Goal: Find specific page/section: Find specific page/section

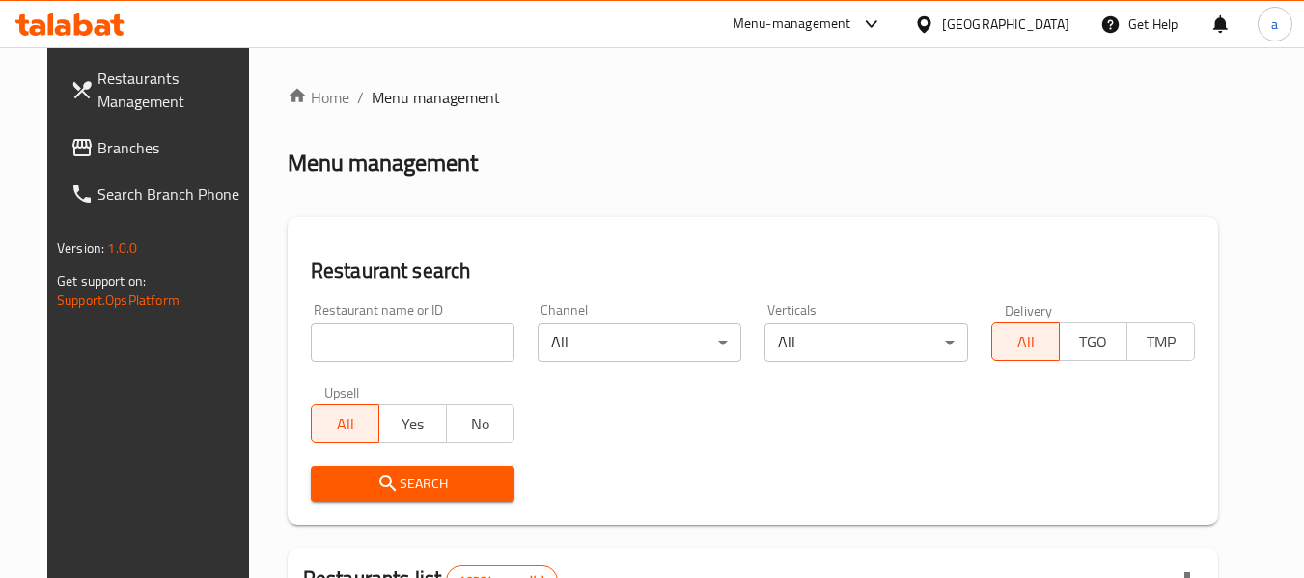
click at [100, 136] on span "Branches" at bounding box center [173, 147] width 153 height 23
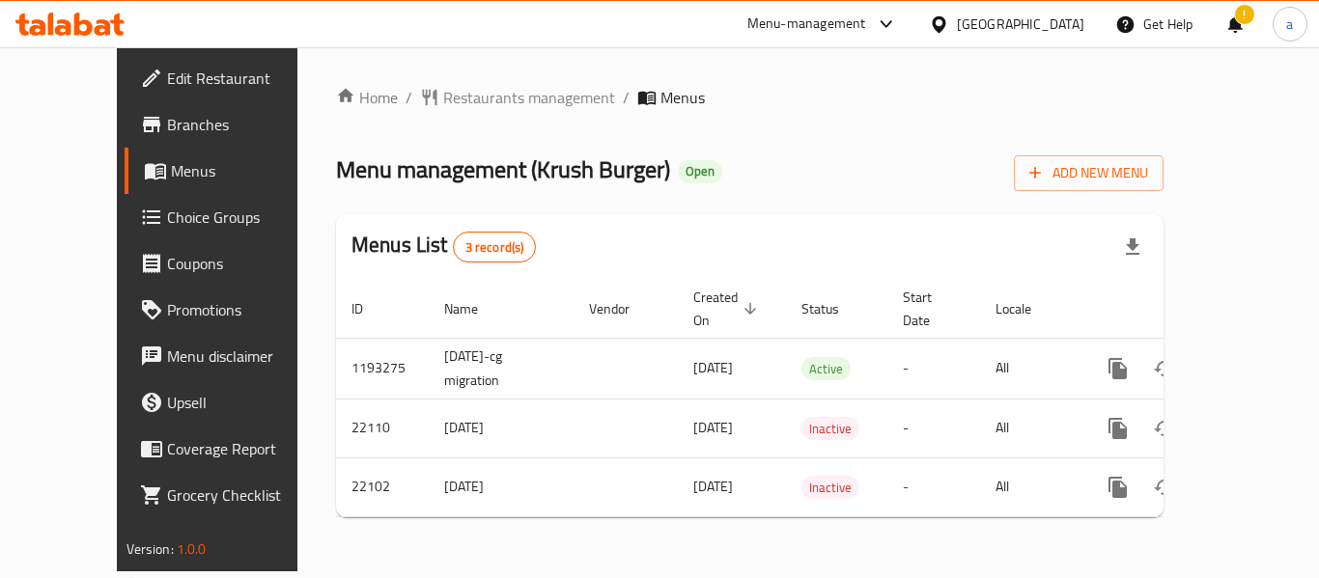
click at [443, 102] on span "Restaurants management" at bounding box center [529, 97] width 172 height 23
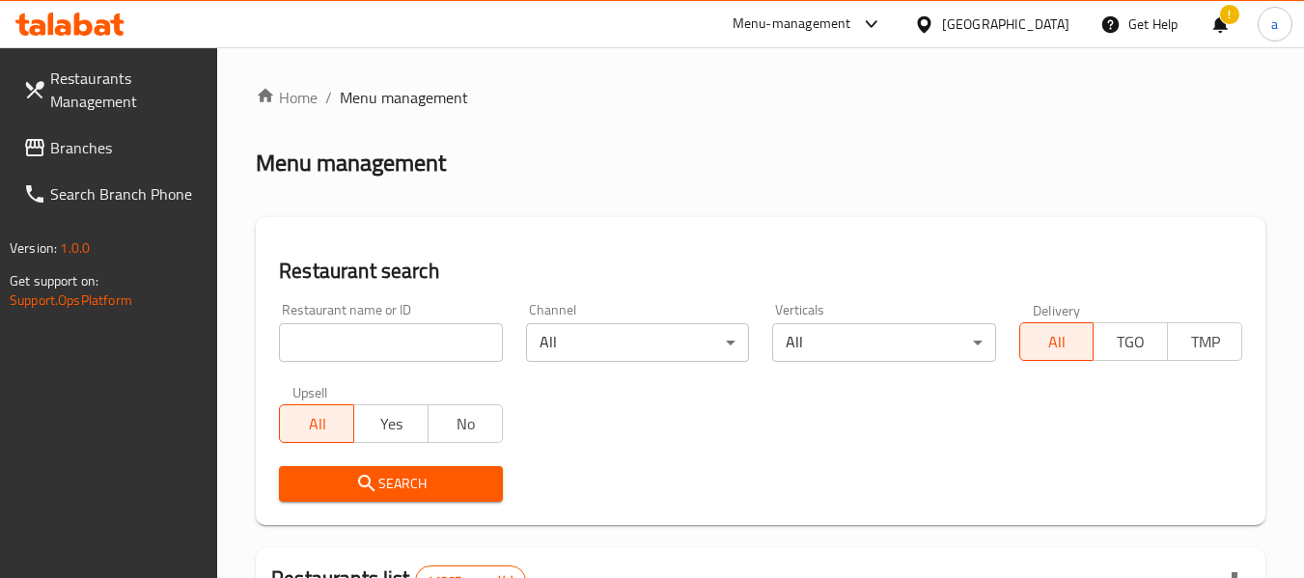
click at [51, 172] on link "Search Branch Phone" at bounding box center [113, 194] width 210 height 46
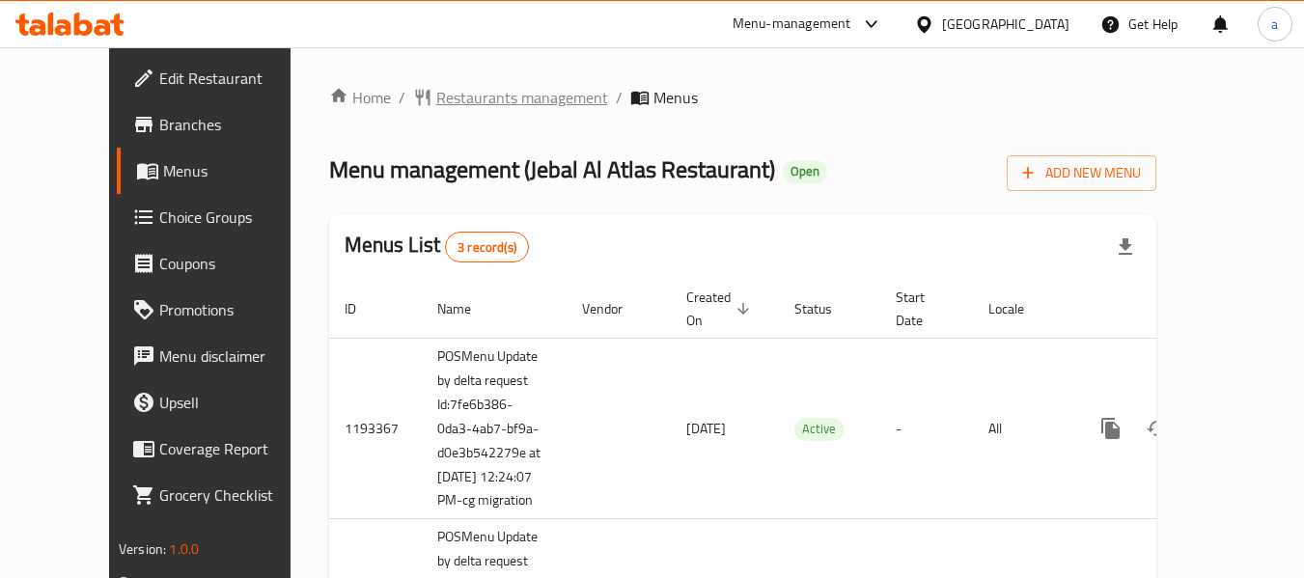
click at [476, 109] on span "Restaurants management" at bounding box center [522, 97] width 172 height 23
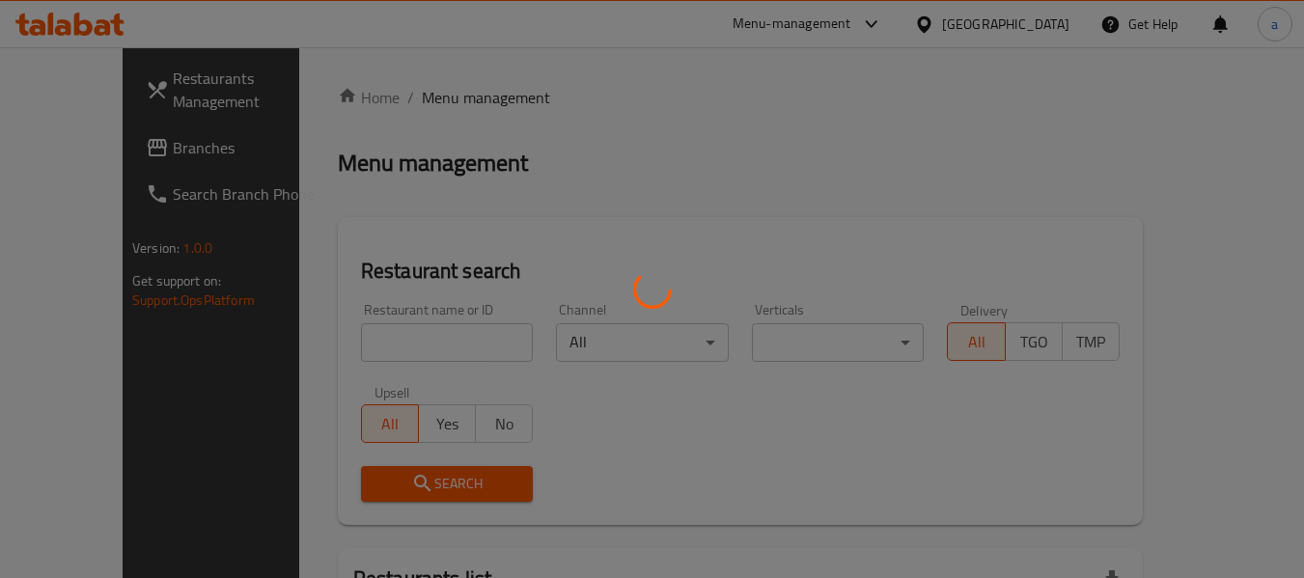
click at [307, 360] on div at bounding box center [652, 289] width 1304 height 578
click at [314, 348] on div at bounding box center [652, 289] width 1304 height 578
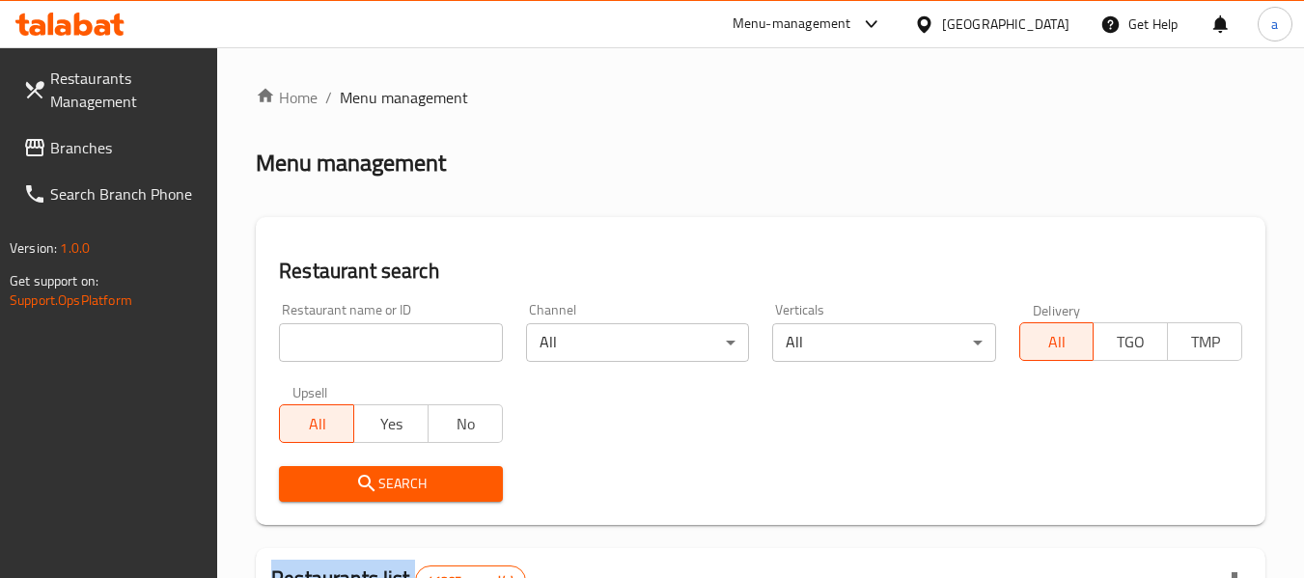
click at [314, 348] on div at bounding box center [652, 289] width 1304 height 578
click at [314, 348] on input "search" at bounding box center [390, 342] width 223 height 39
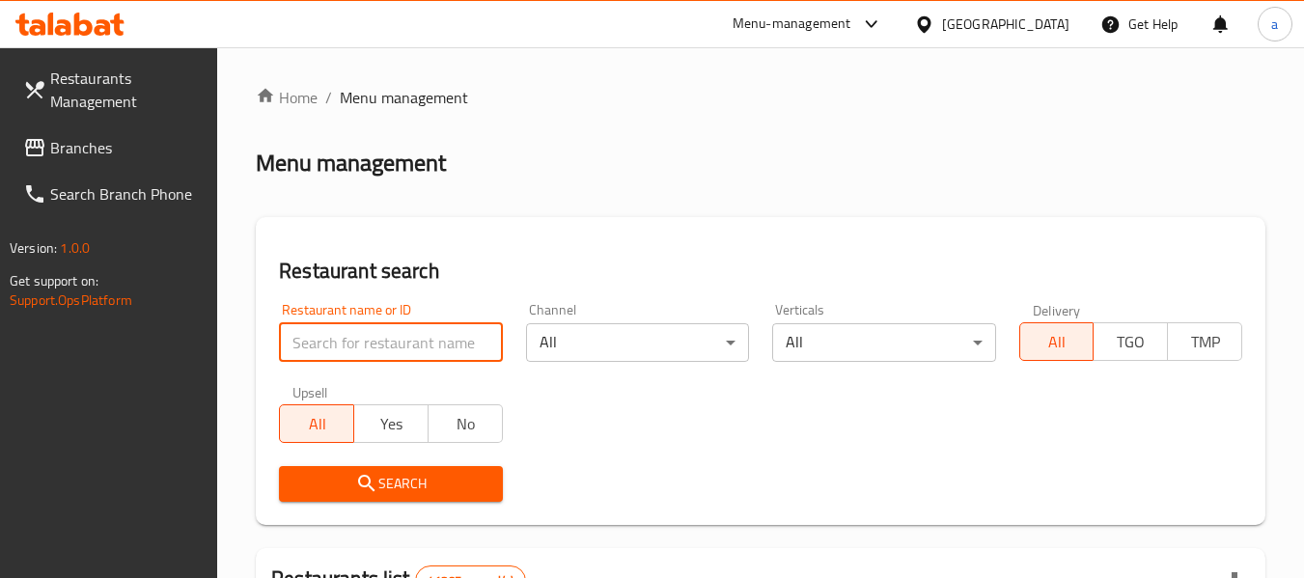
paste input "3265"
type input "3265"
click at [350, 449] on div "Upsell All Yes No" at bounding box center [390, 414] width 246 height 81
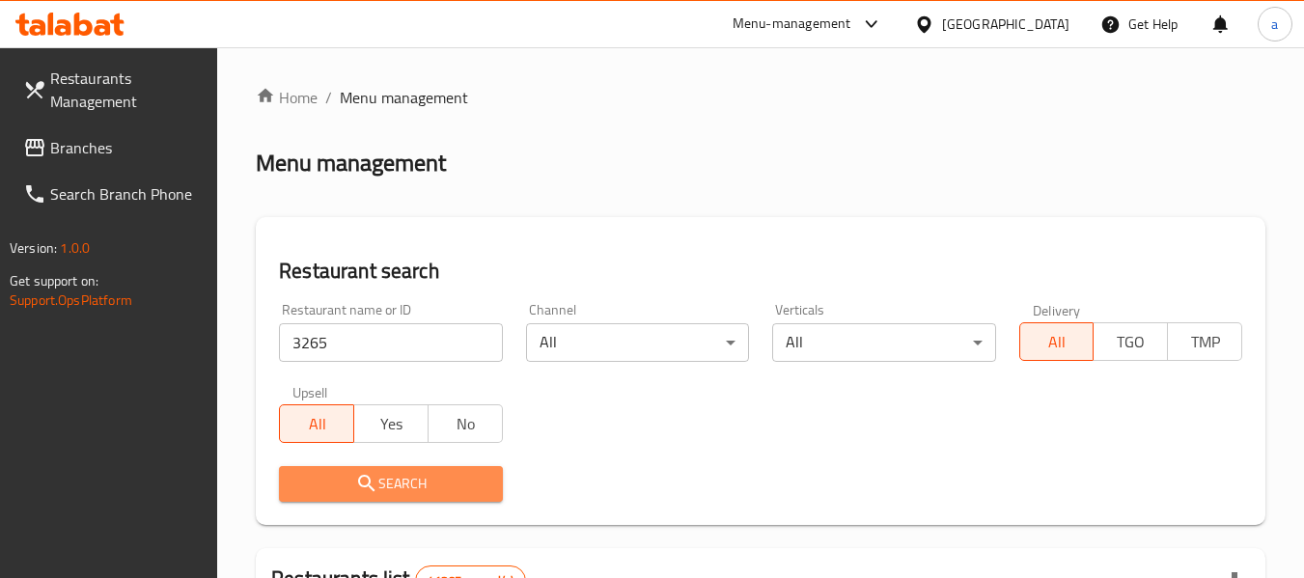
click at [348, 476] on span "Search" at bounding box center [390, 484] width 192 height 24
click at [348, 476] on div at bounding box center [652, 289] width 1304 height 578
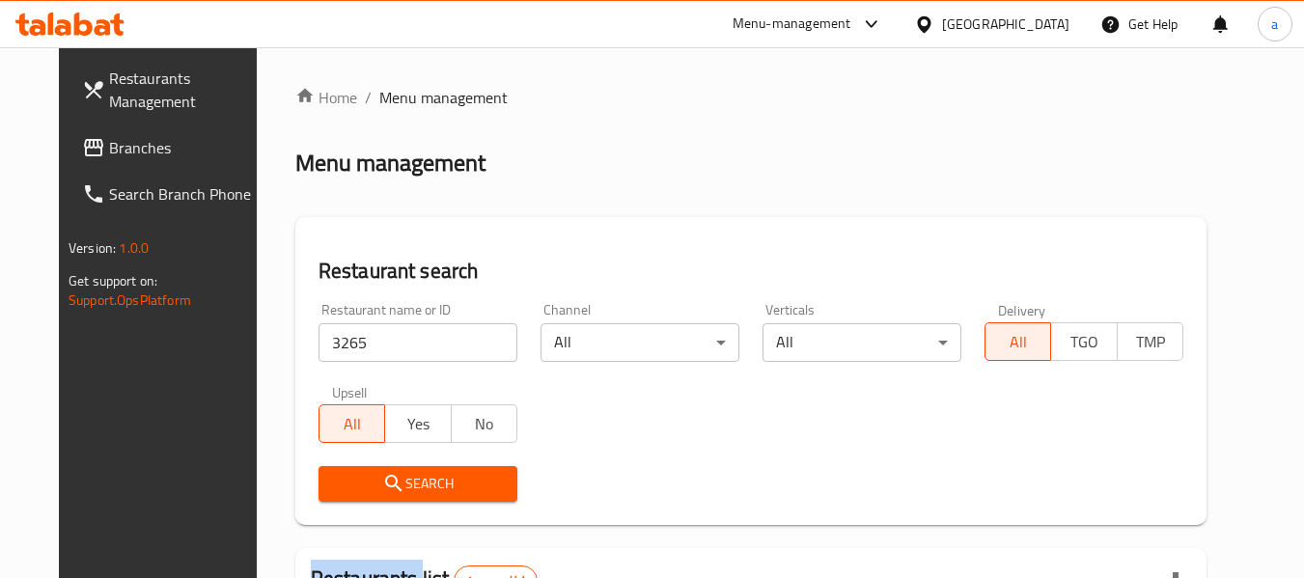
click at [109, 144] on span "Branches" at bounding box center [185, 147] width 153 height 23
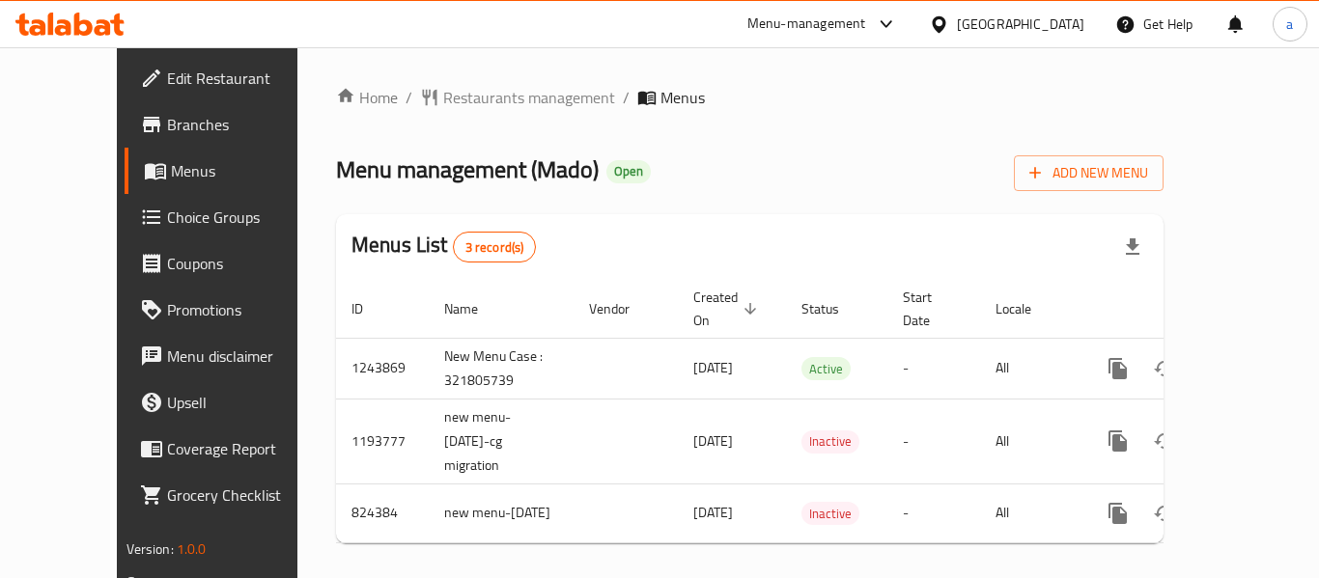
click at [405, 77] on div "Home / Restaurants management / Menus Menu management ( Mado ) Open Add New Men…" at bounding box center [749, 322] width 904 height 550
click at [443, 87] on span "Restaurants management" at bounding box center [529, 97] width 172 height 23
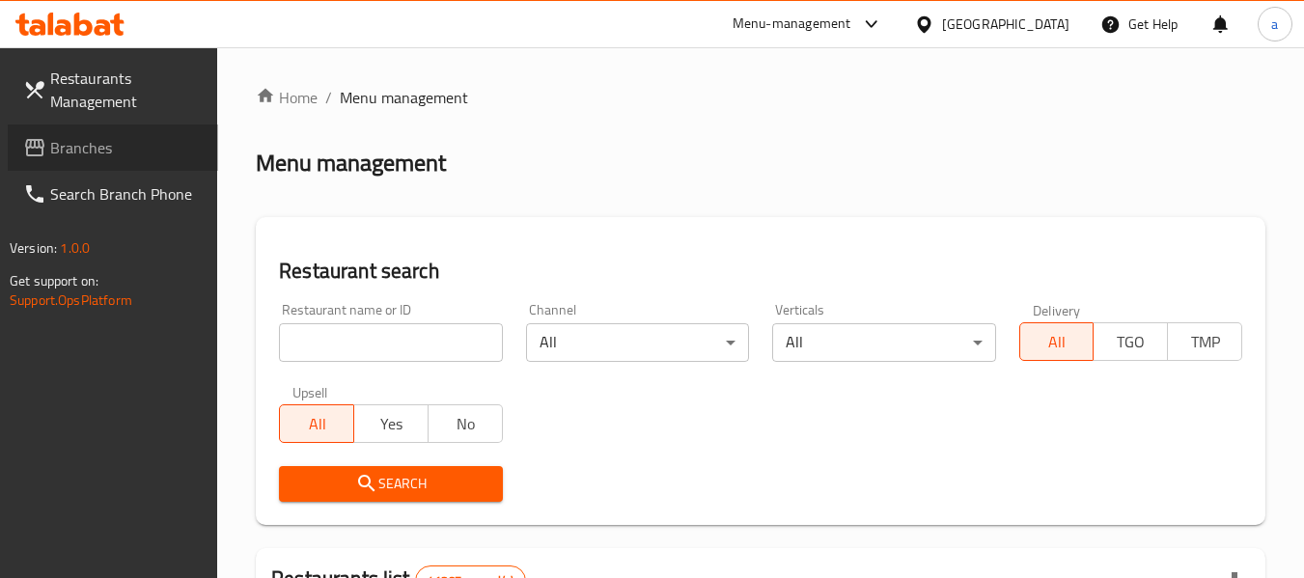
click at [85, 142] on span "Branches" at bounding box center [126, 147] width 153 height 23
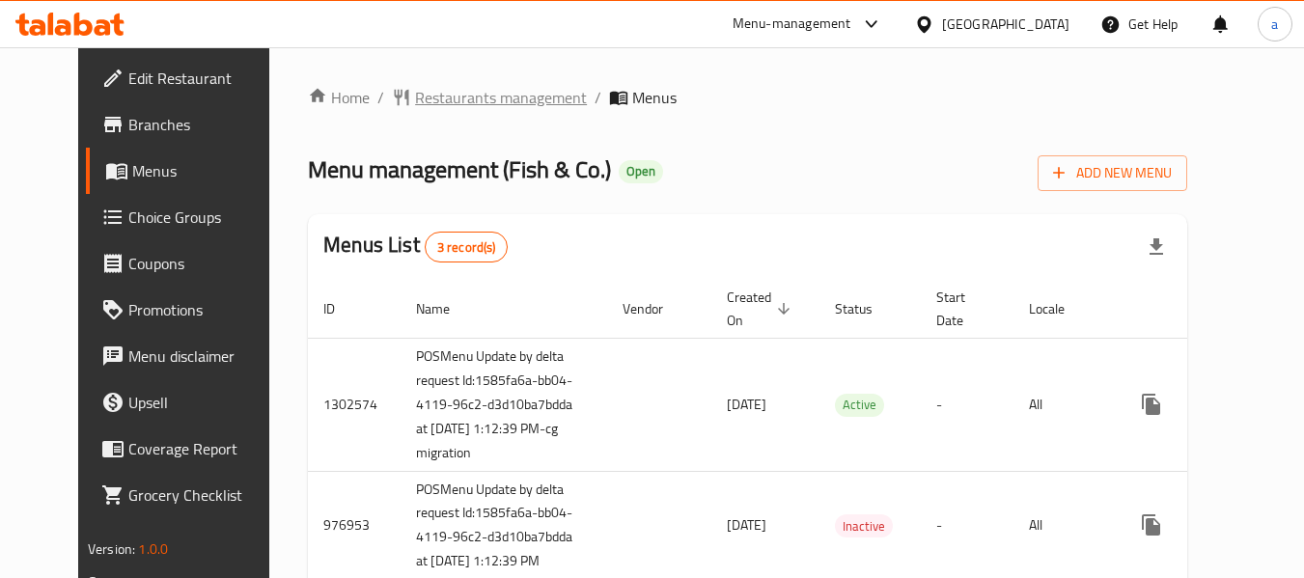
click at [458, 106] on span "Restaurants management" at bounding box center [501, 97] width 172 height 23
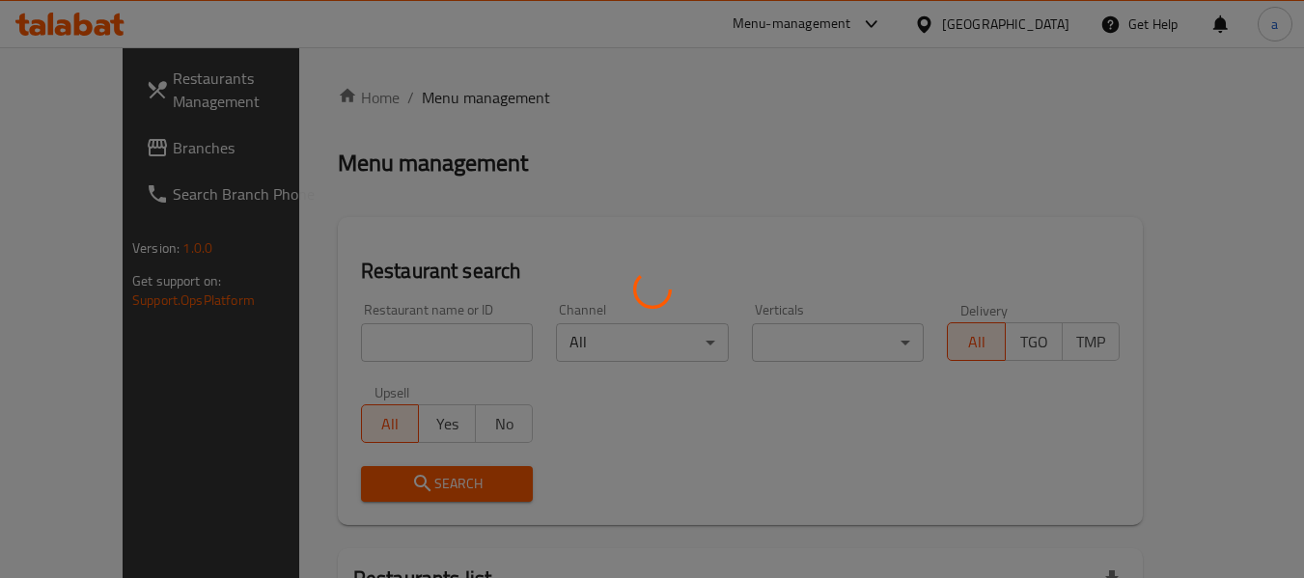
click at [379, 361] on div at bounding box center [652, 289] width 1304 height 578
click at [379, 356] on div at bounding box center [652, 289] width 1304 height 578
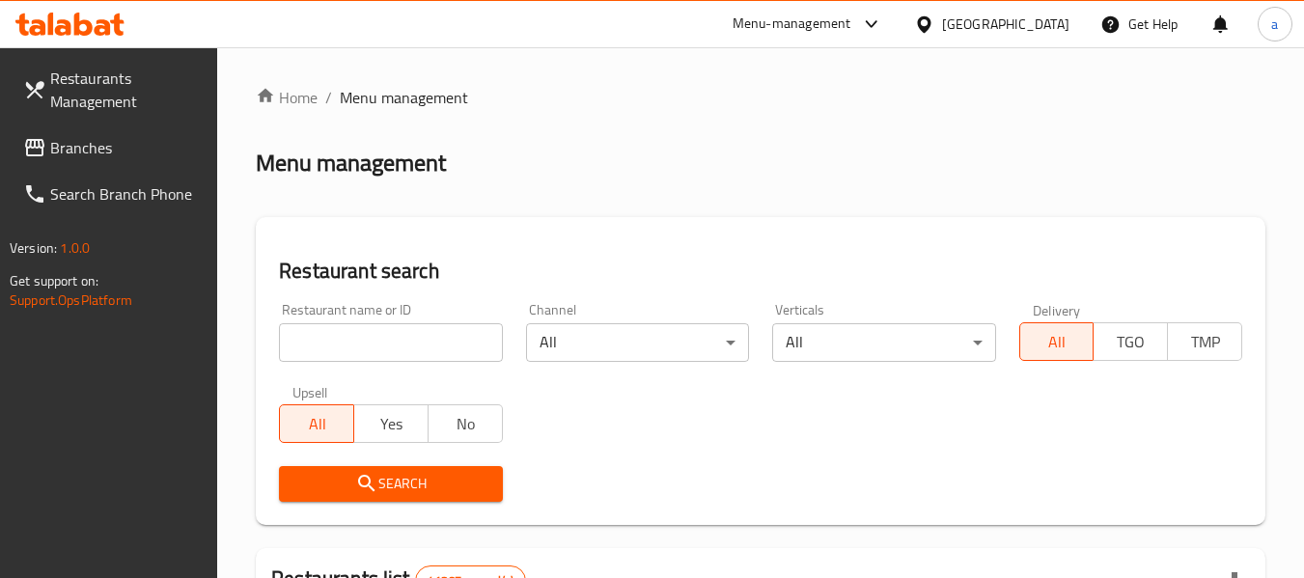
click at [378, 341] on input "search" at bounding box center [390, 342] width 223 height 39
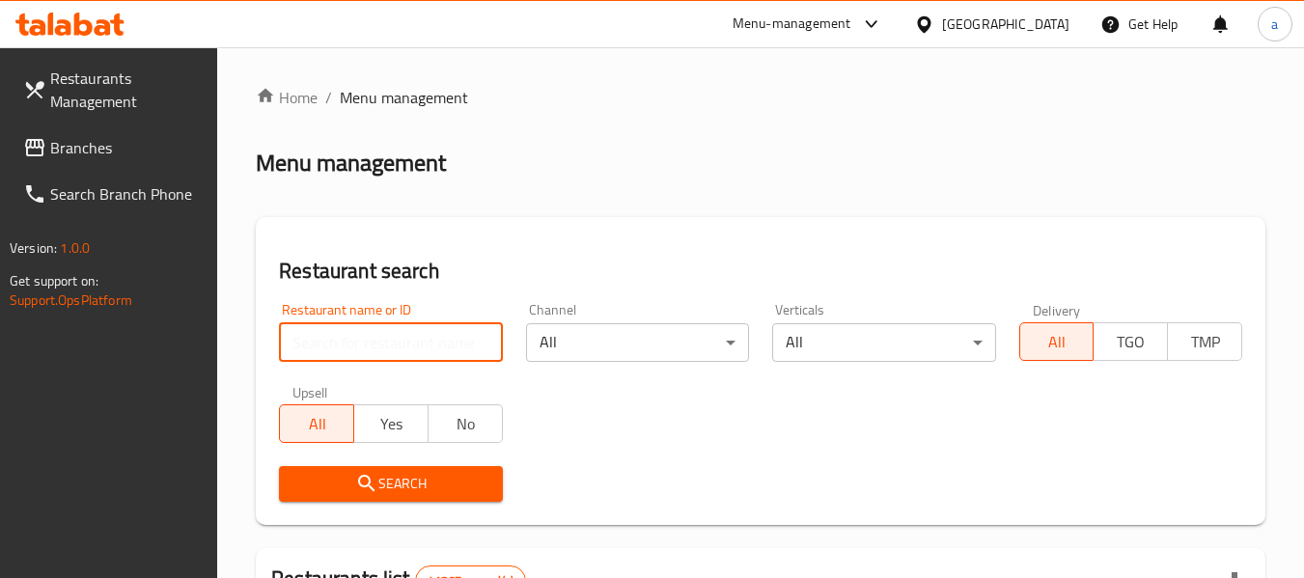
paste input "8295"
type input "8295"
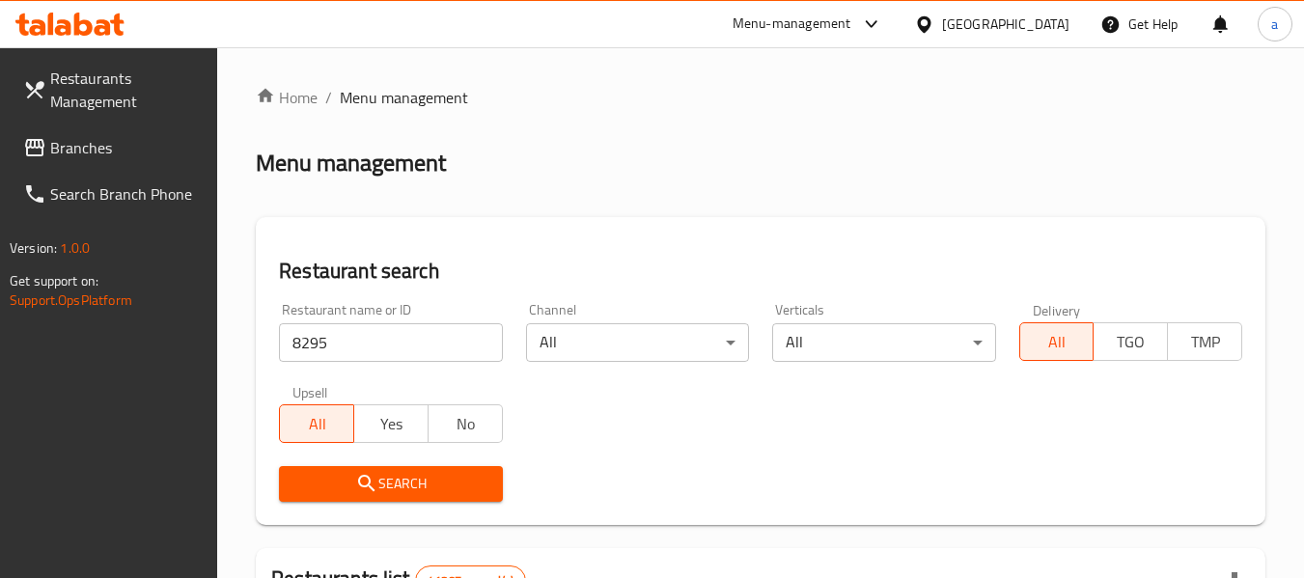
click at [395, 479] on span "Search" at bounding box center [390, 484] width 192 height 24
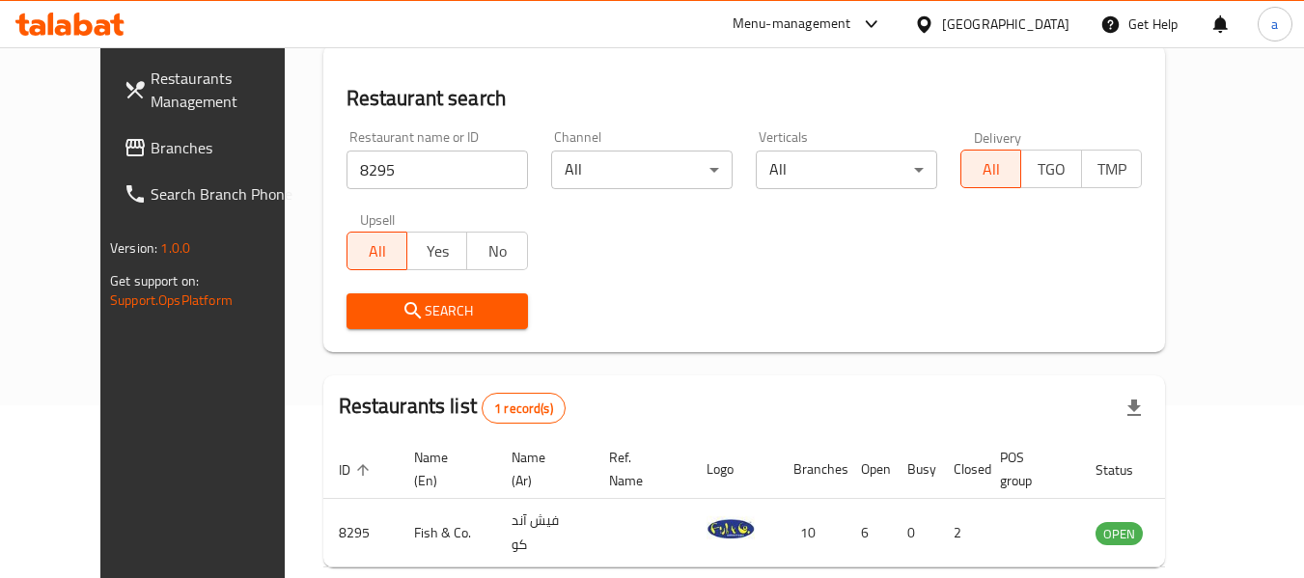
scroll to position [170, 0]
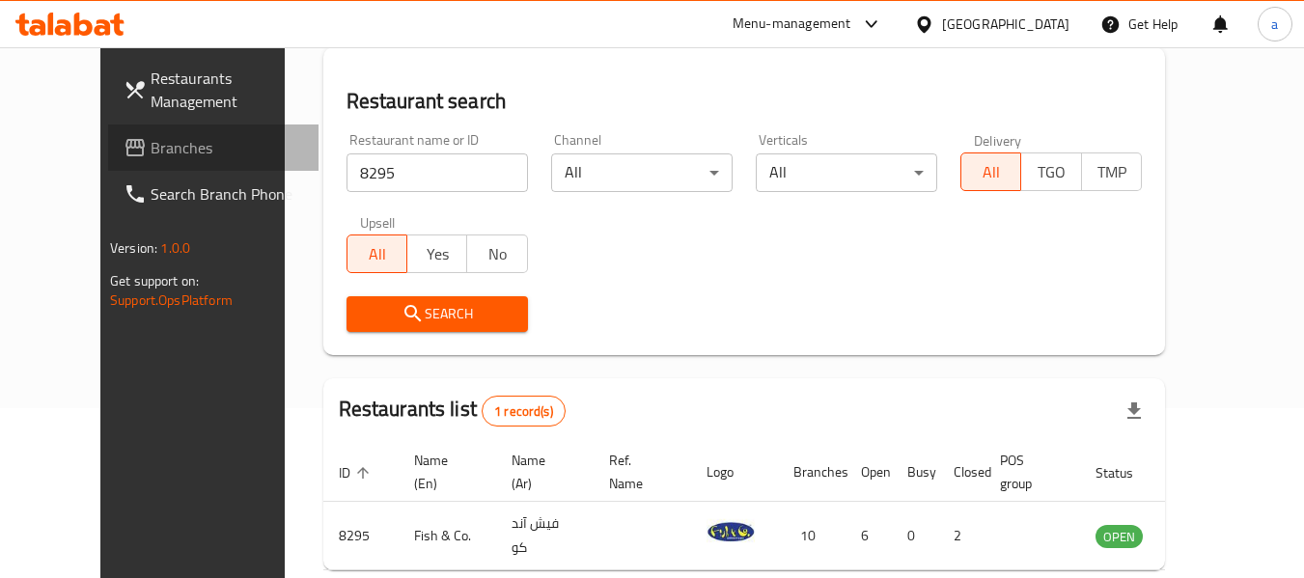
click at [151, 141] on span "Branches" at bounding box center [227, 147] width 153 height 23
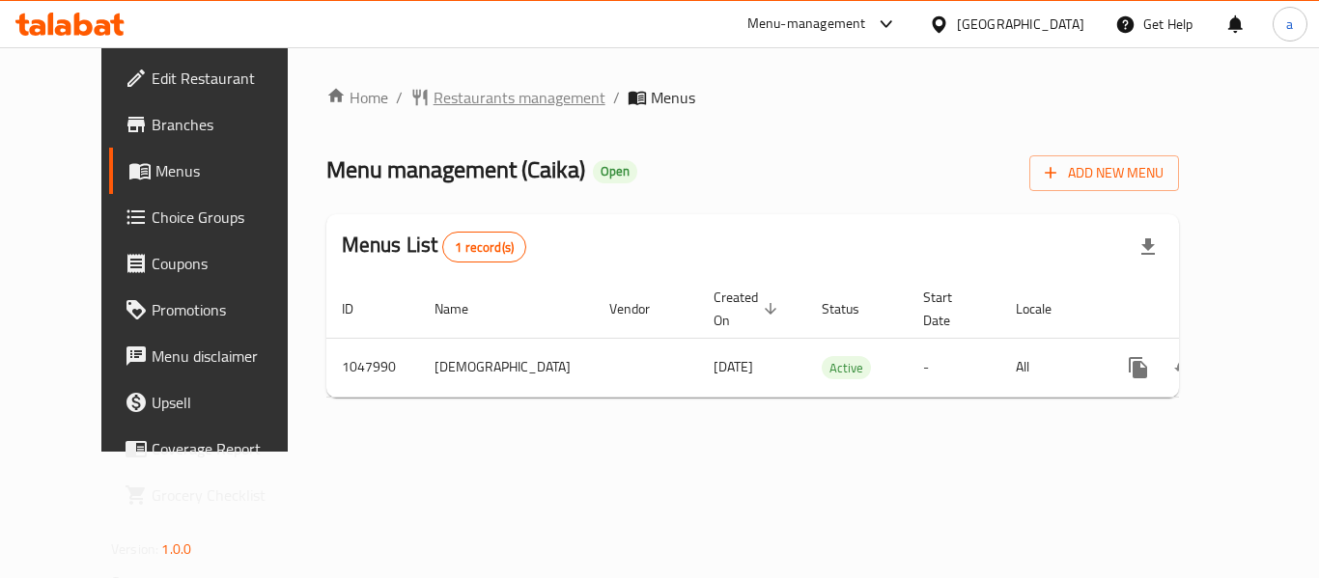
click at [482, 101] on span "Restaurants management" at bounding box center [519, 97] width 172 height 23
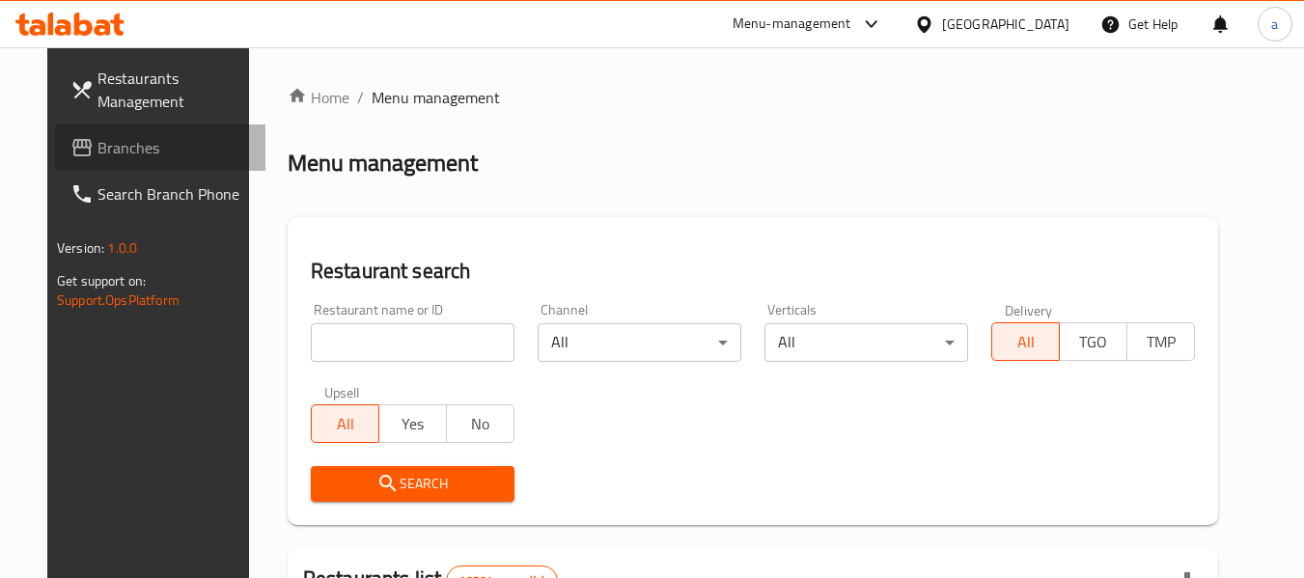
click at [97, 145] on span "Branches" at bounding box center [173, 147] width 153 height 23
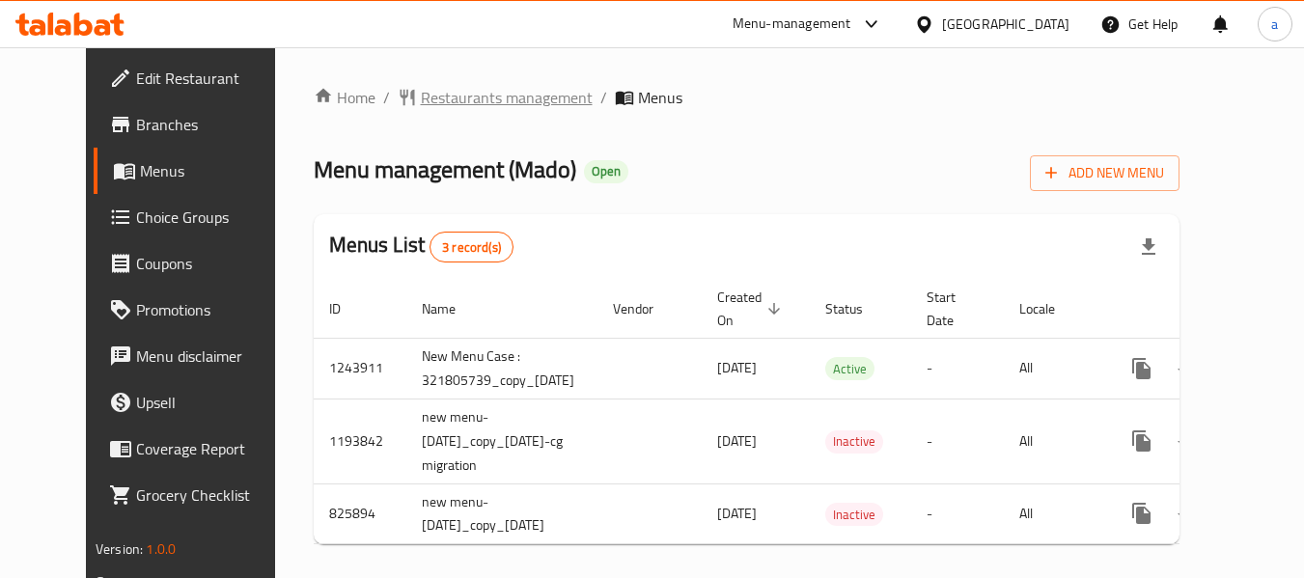
click at [421, 97] on span "Restaurants management" at bounding box center [507, 97] width 172 height 23
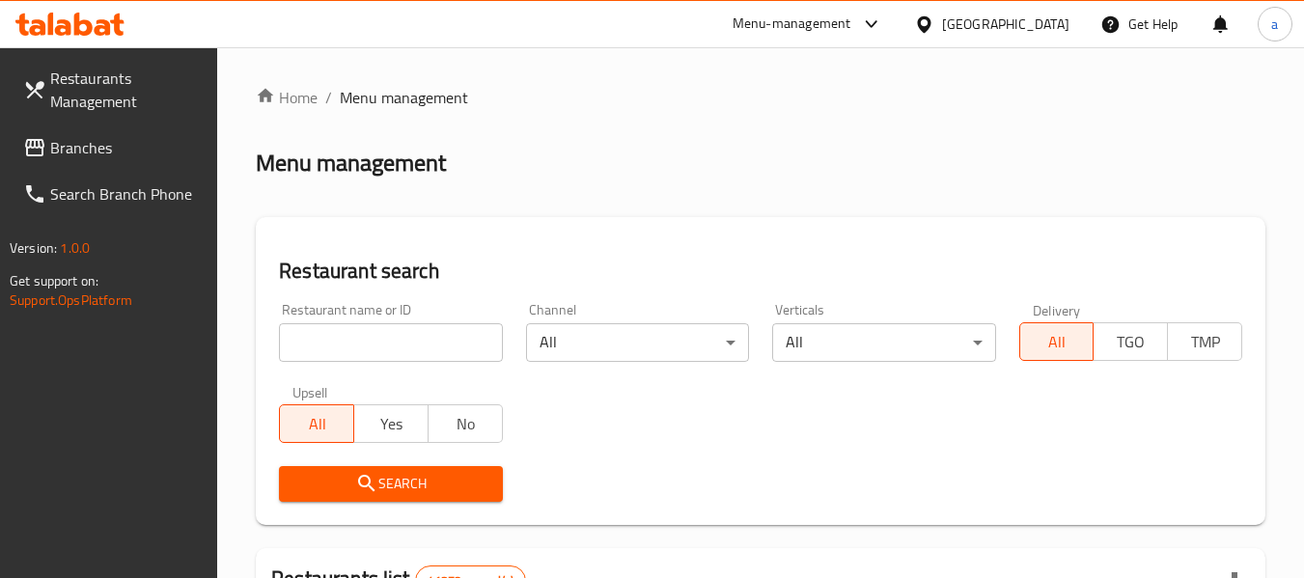
click at [80, 144] on span "Branches" at bounding box center [126, 147] width 153 height 23
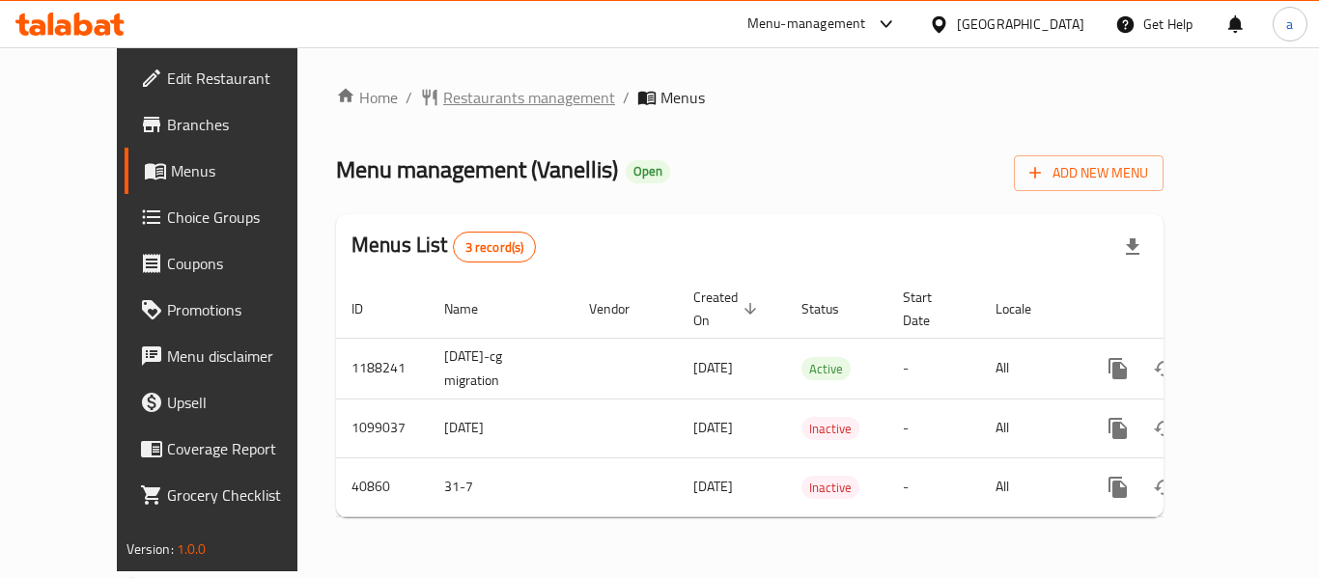
click at [443, 99] on span "Restaurants management" at bounding box center [529, 97] width 172 height 23
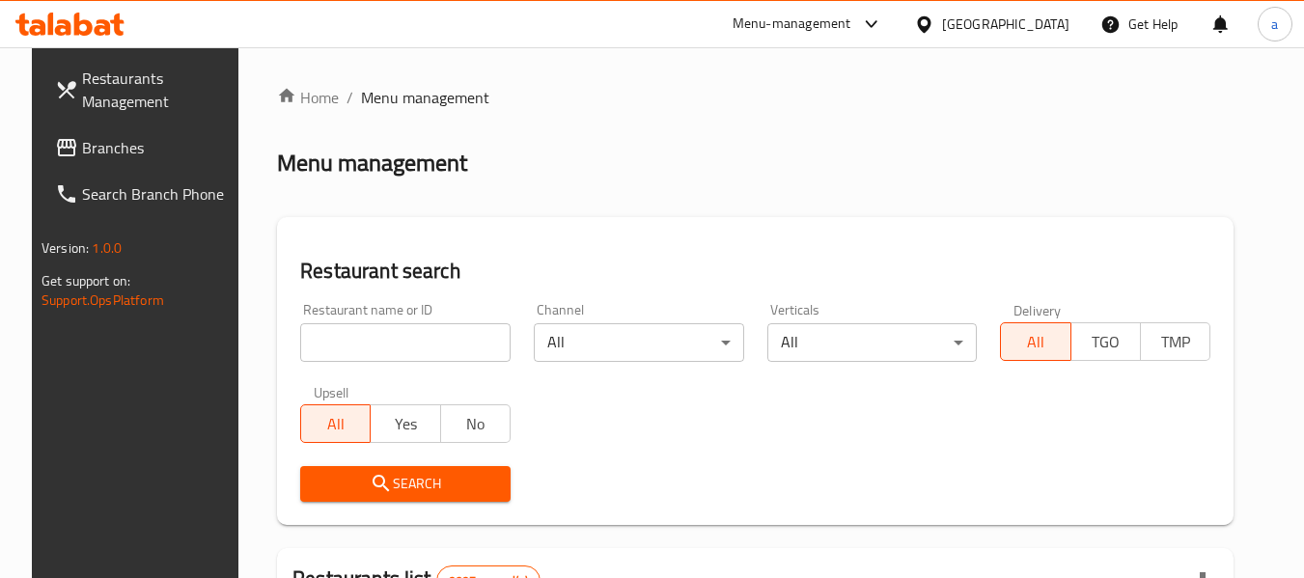
click at [121, 146] on span "Branches" at bounding box center [158, 147] width 153 height 23
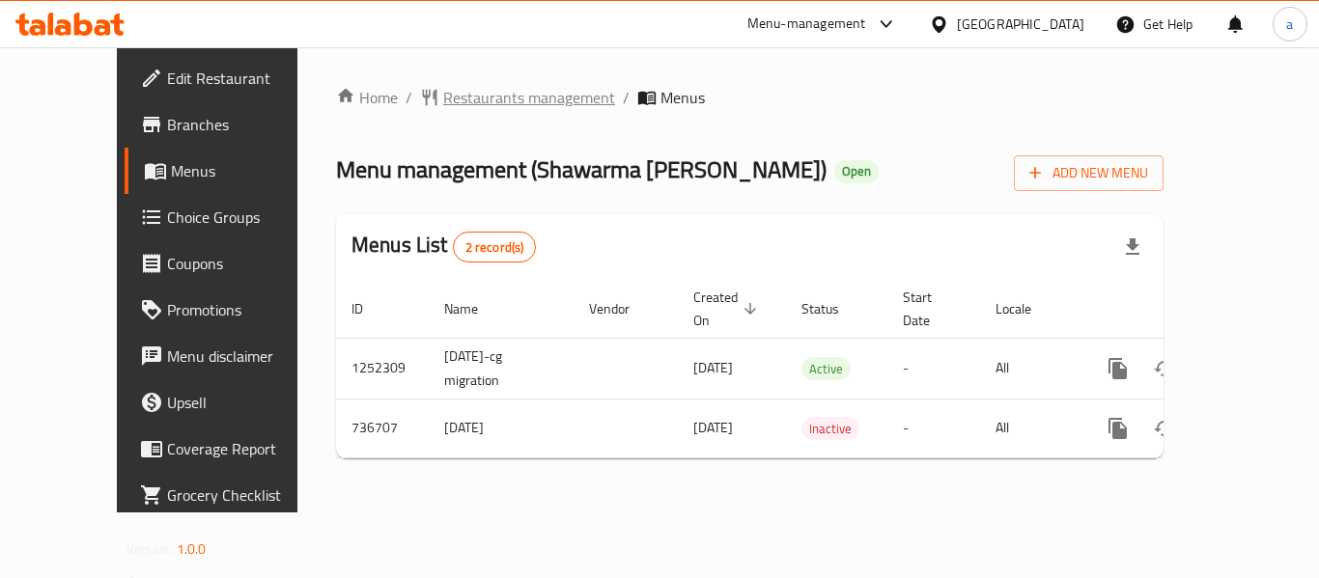
click at [443, 99] on span "Restaurants management" at bounding box center [529, 97] width 172 height 23
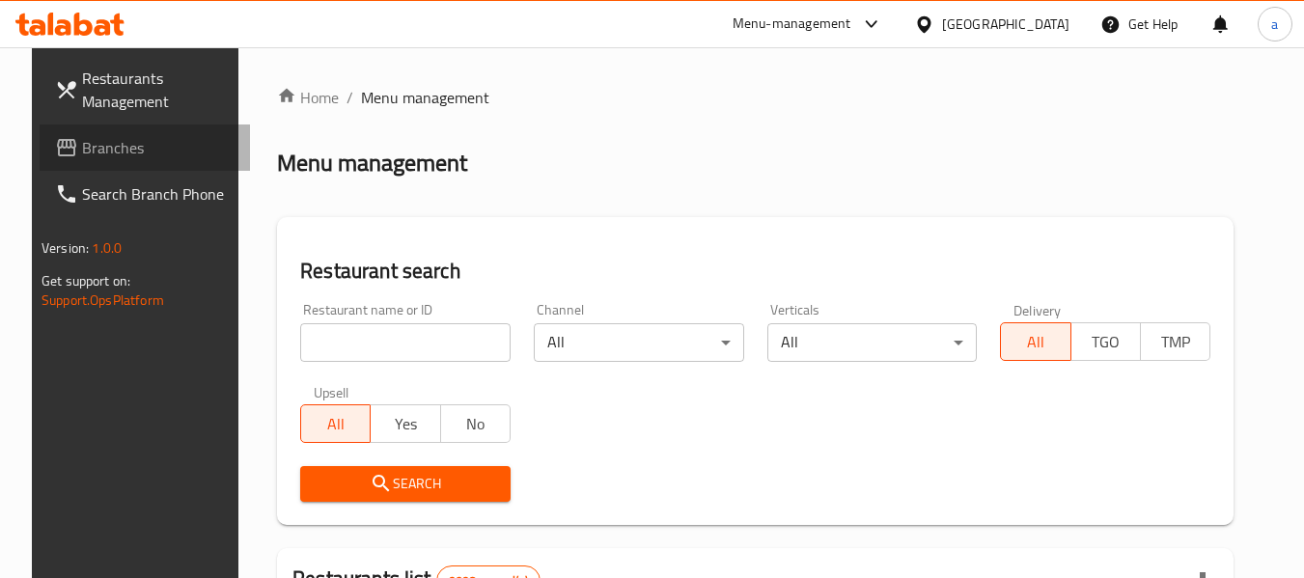
click at [40, 133] on link "Branches" at bounding box center [145, 148] width 210 height 46
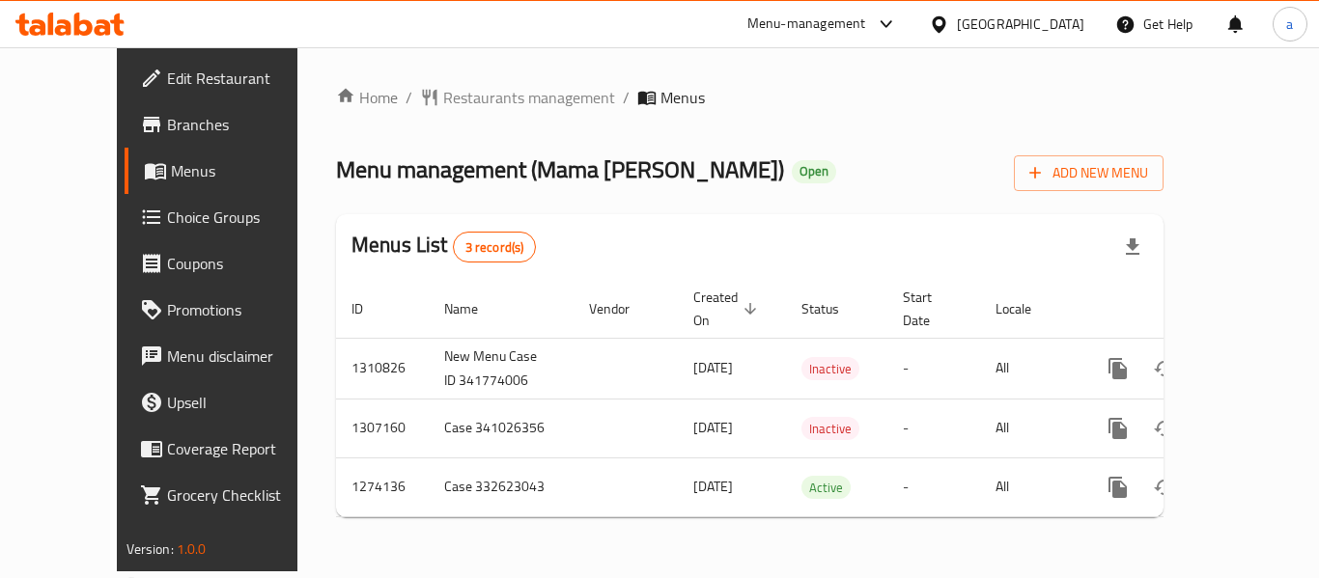
drag, startPoint x: 532, startPoint y: 624, endPoint x: 1096, endPoint y: 624, distance: 563.7
drag, startPoint x: 1096, startPoint y: 624, endPoint x: 923, endPoint y: 102, distance: 549.2
click at [940, 102] on ol "Home / Restaurants management / Menus" at bounding box center [749, 97] width 827 height 23
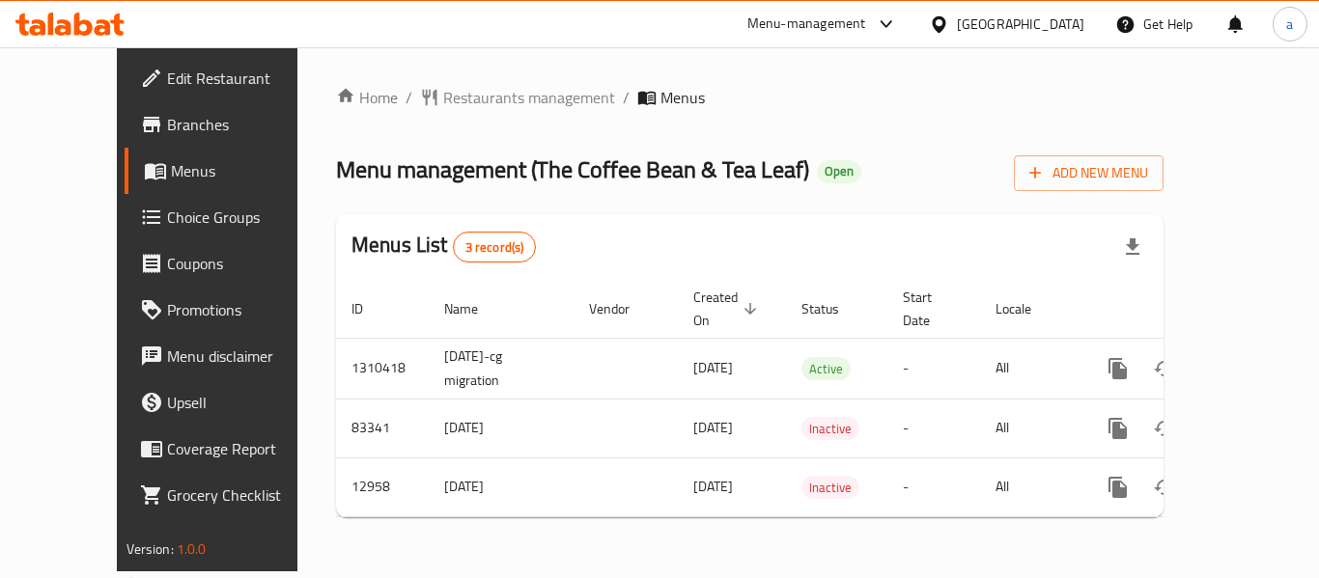
drag, startPoint x: 487, startPoint y: 115, endPoint x: 462, endPoint y: 110, distance: 25.6
click at [487, 115] on div "Home / Restaurants management / Menus Menu management ( The Coffee Bean & Tea L…" at bounding box center [749, 309] width 827 height 447
click at [443, 93] on span "Restaurants management" at bounding box center [529, 97] width 172 height 23
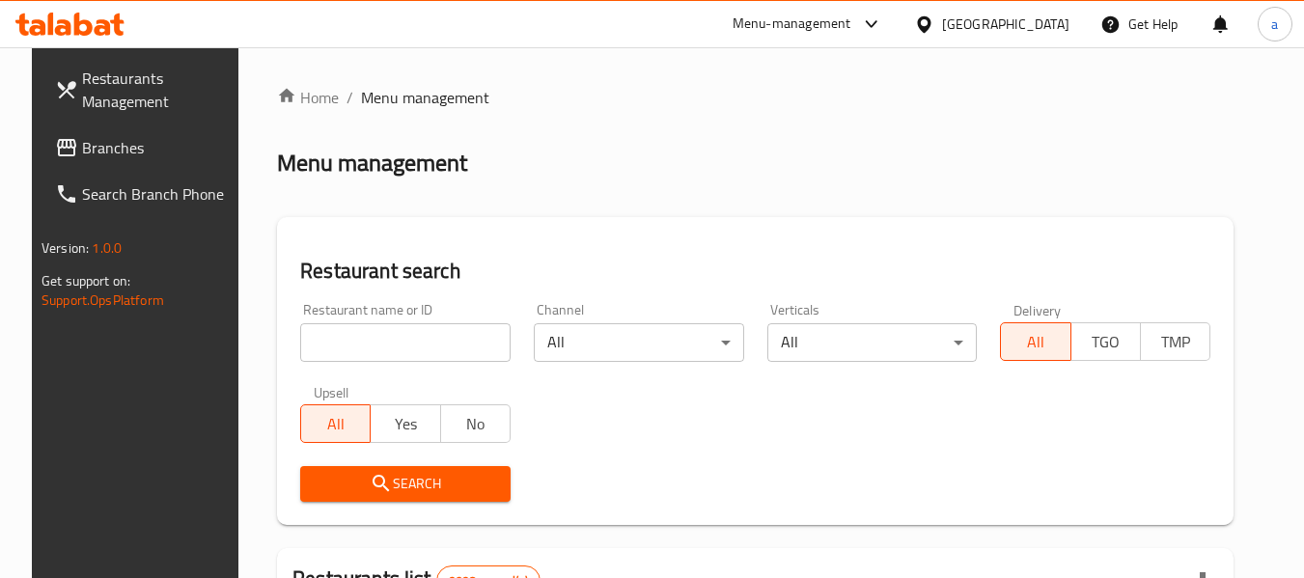
click at [82, 157] on span "Branches" at bounding box center [158, 147] width 153 height 23
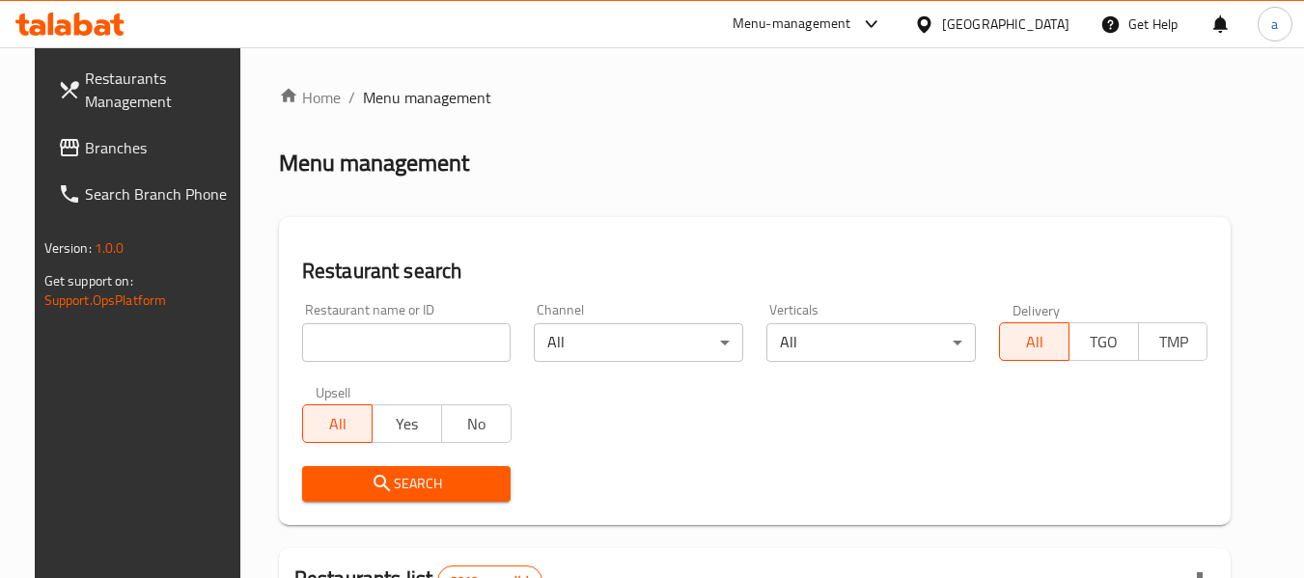
click at [91, 136] on span "Branches" at bounding box center [161, 147] width 153 height 23
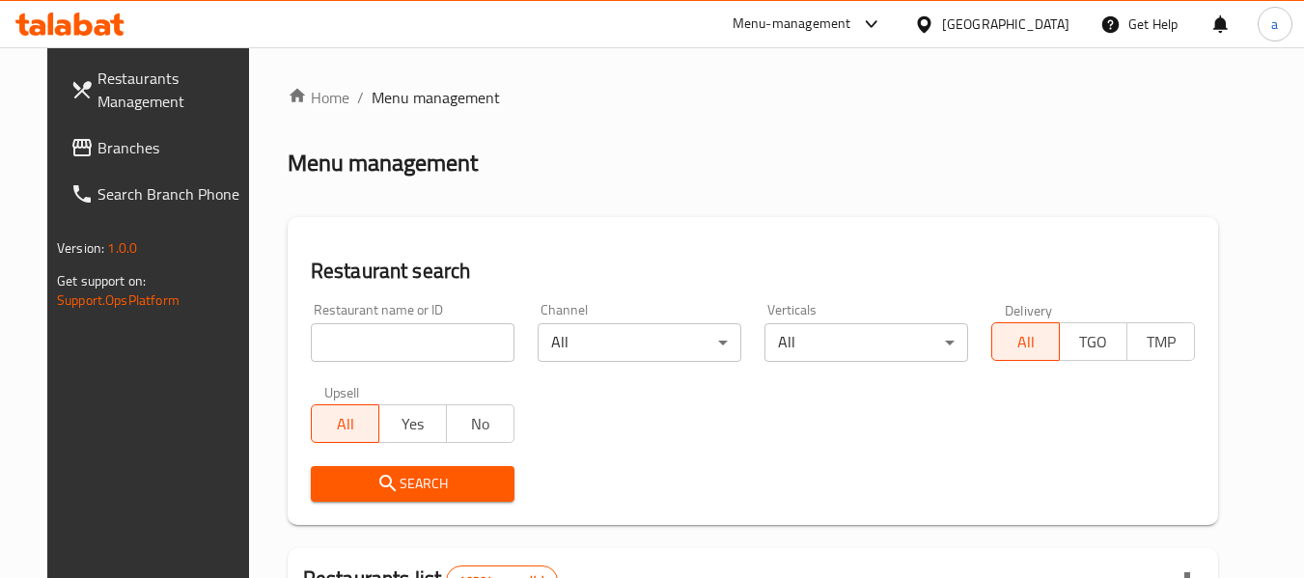
click at [97, 154] on span "Branches" at bounding box center [173, 147] width 153 height 23
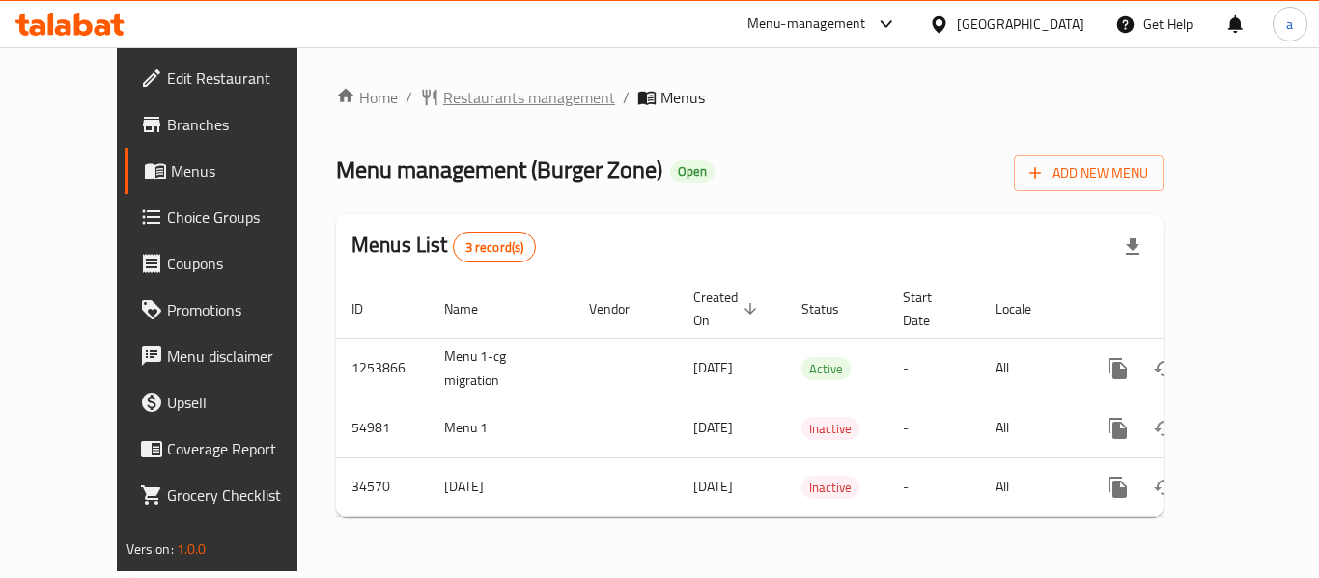
click at [469, 109] on span "Restaurants management" at bounding box center [529, 97] width 172 height 23
